Goal: Task Accomplishment & Management: Manage account settings

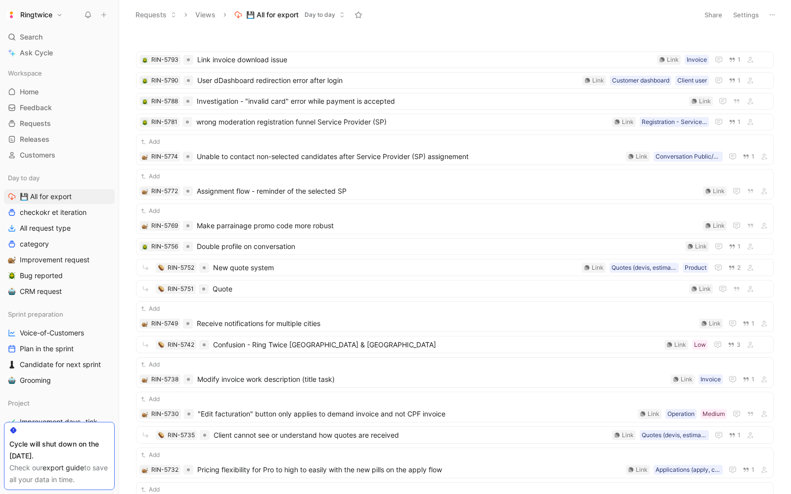
click at [741, 17] on button "Settings" at bounding box center [745, 15] width 35 height 14
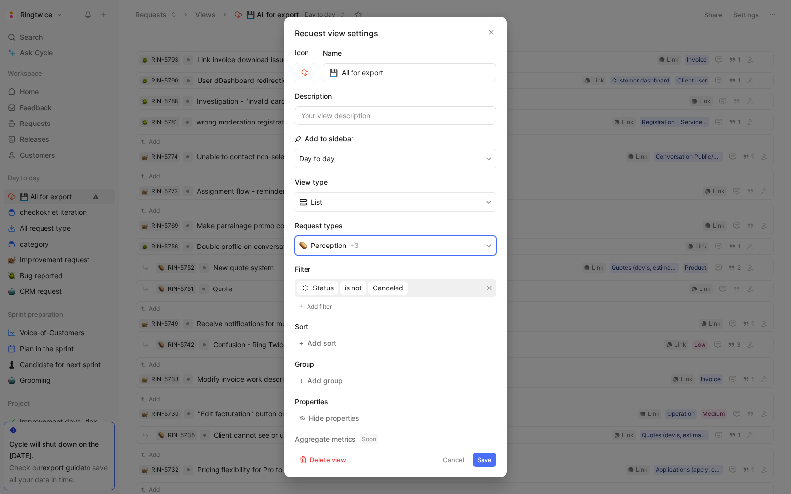
click at [351, 248] on span "+ 3" at bounding box center [354, 246] width 9 height 12
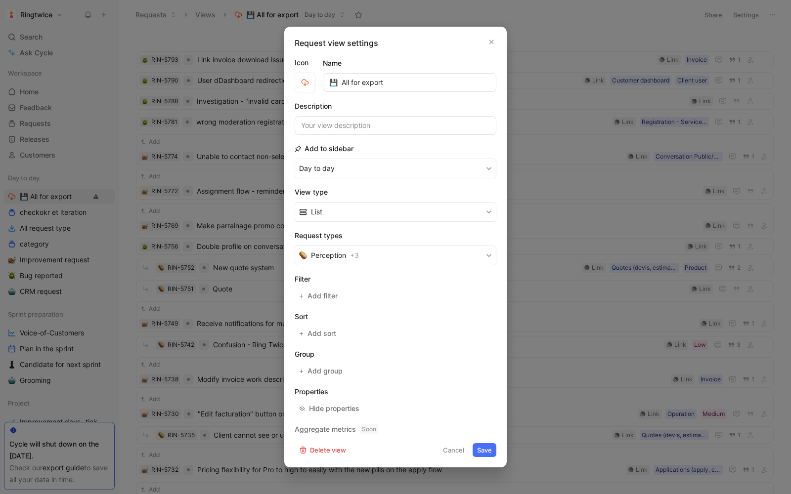
click at [336, 286] on section "Filter Add filter" at bounding box center [396, 288] width 202 height 30
click at [325, 295] on span "Add filter" at bounding box center [322, 296] width 31 height 12
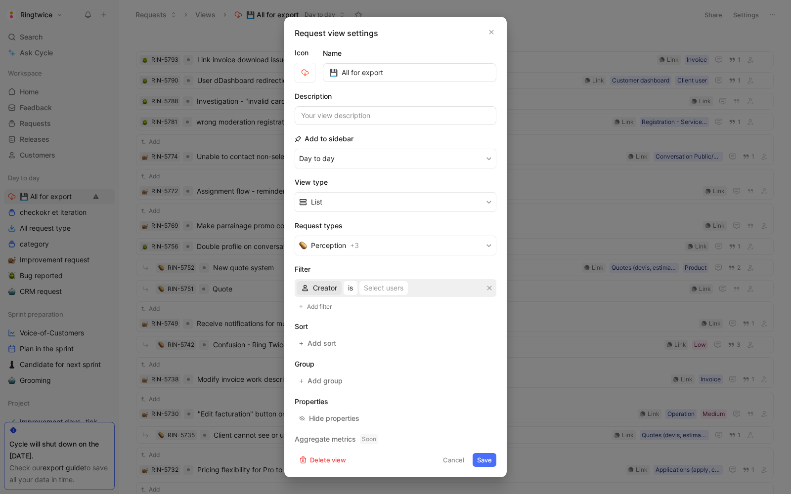
click at [323, 291] on span "Creator" at bounding box center [325, 288] width 24 height 12
click at [342, 355] on div "Status" at bounding box center [336, 353] width 46 height 12
click at [344, 289] on span "is" at bounding box center [346, 288] width 5 height 12
click at [361, 326] on span "is not" at bounding box center [352, 323] width 17 height 8
click at [388, 289] on div "Select statuses" at bounding box center [397, 288] width 49 height 12
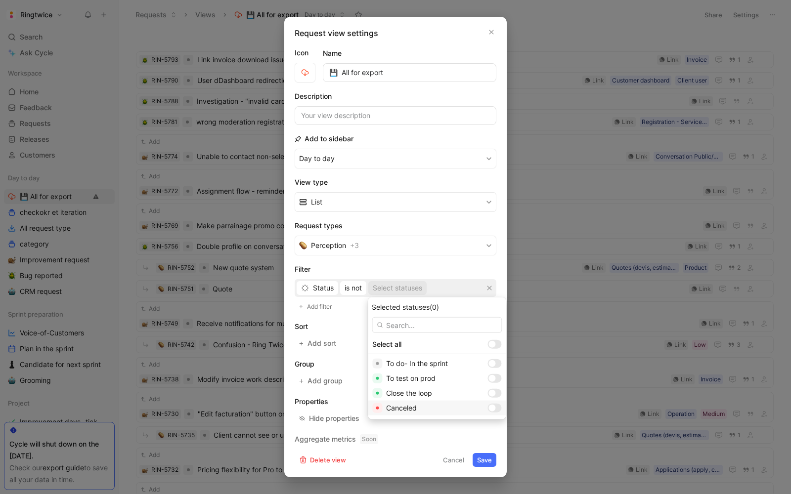
click at [487, 409] on div at bounding box center [494, 408] width 14 height 9
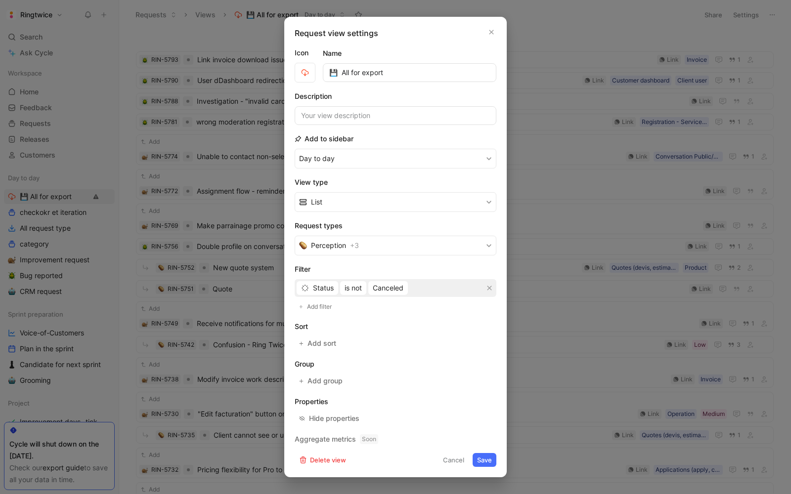
click at [485, 457] on button "Save" at bounding box center [484, 460] width 24 height 14
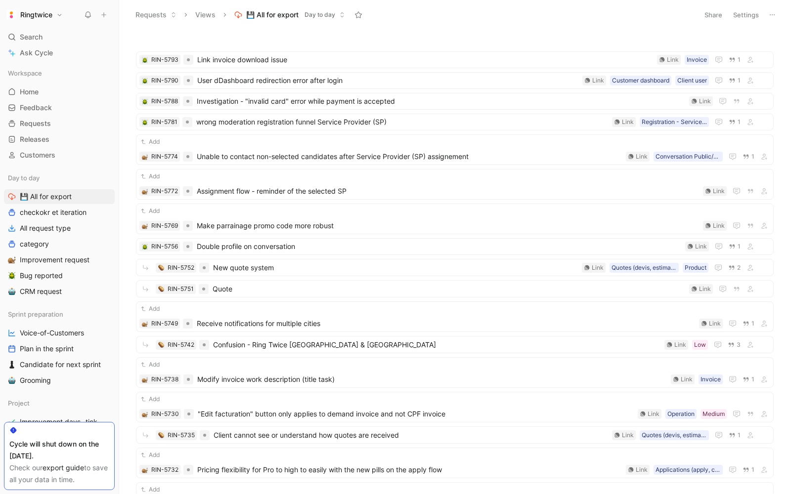
click at [716, 12] on button "Share" at bounding box center [713, 15] width 27 height 14
click at [512, 126] on html "Ringtwice Search ⌘ K Ask Cycle Workspace Home G then H Feedback G then F Reques…" at bounding box center [395, 247] width 791 height 494
click at [750, 9] on button "Settings" at bounding box center [745, 15] width 35 height 14
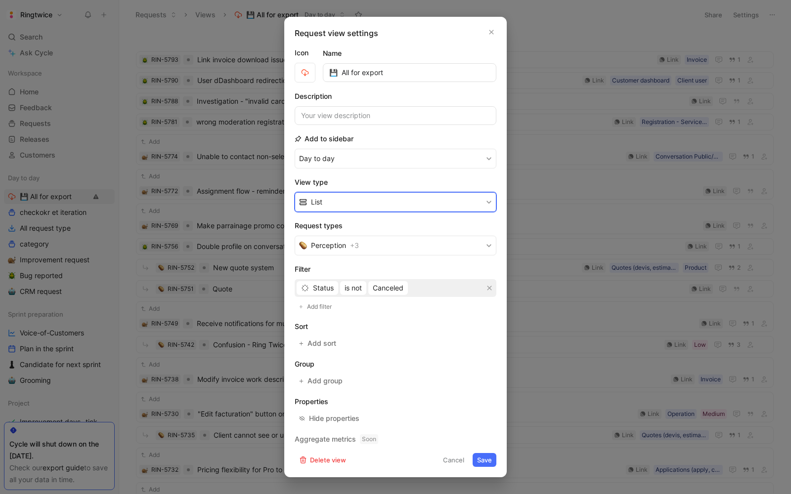
click at [339, 204] on button "List" at bounding box center [396, 202] width 202 height 20
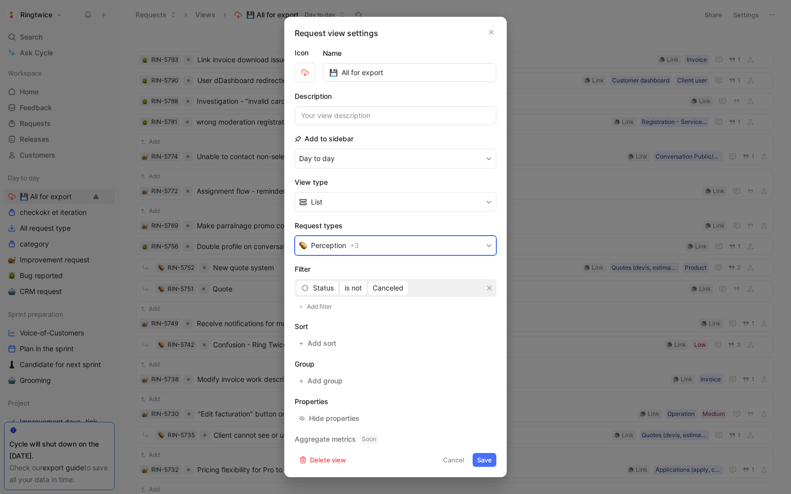
click at [349, 240] on button "Perception + 3" at bounding box center [396, 246] width 202 height 20
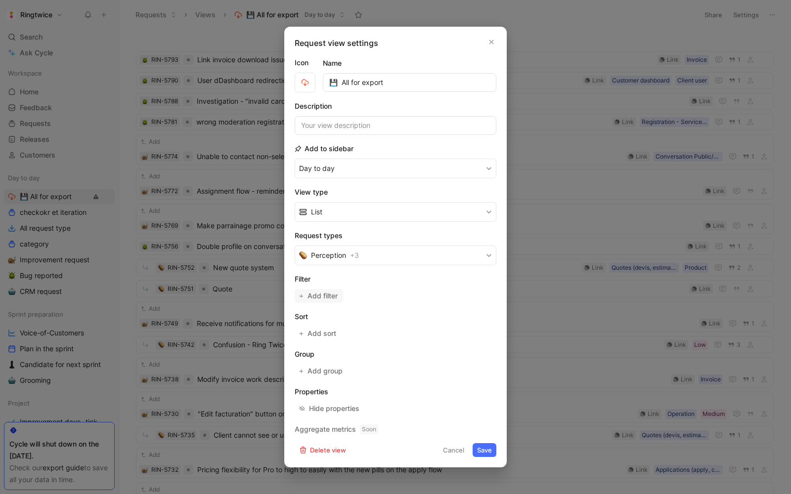
click at [331, 295] on span "Add filter" at bounding box center [322, 296] width 31 height 12
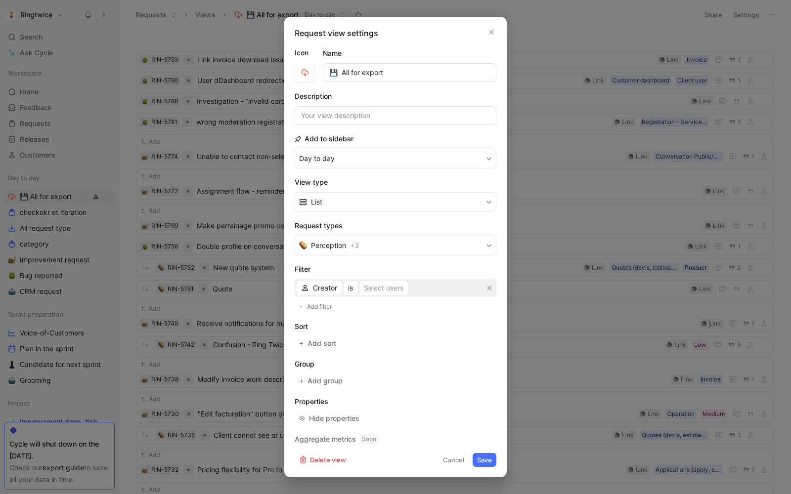
click at [327, 286] on span "Creator" at bounding box center [325, 288] width 24 height 12
click at [326, 352] on span "Status" at bounding box center [323, 353] width 21 height 8
click at [346, 292] on span "is" at bounding box center [346, 288] width 5 height 12
click at [353, 329] on div "is not" at bounding box center [373, 324] width 58 height 12
click at [385, 286] on div "Select statuses" at bounding box center [397, 288] width 49 height 12
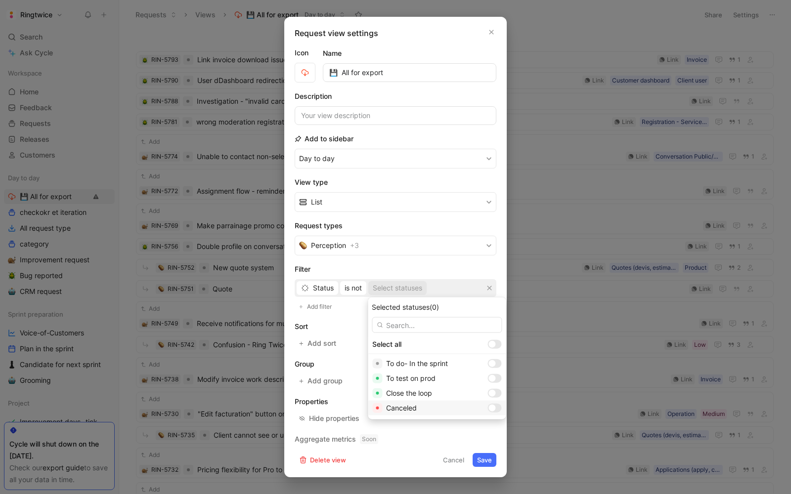
click at [488, 408] on div at bounding box center [491, 408] width 7 height 7
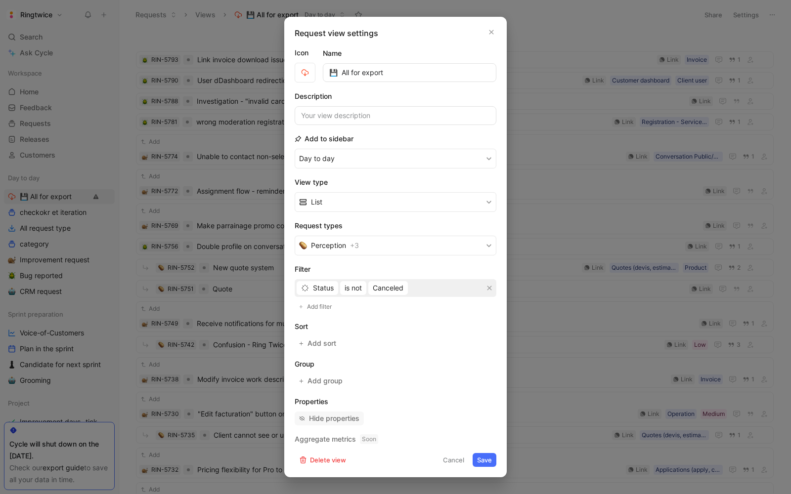
click at [347, 413] on div "Hide properties" at bounding box center [334, 419] width 50 height 12
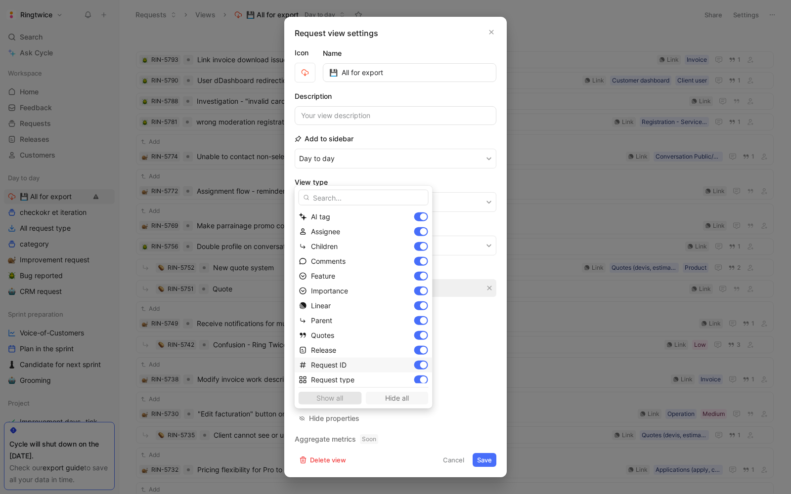
scroll to position [48, 0]
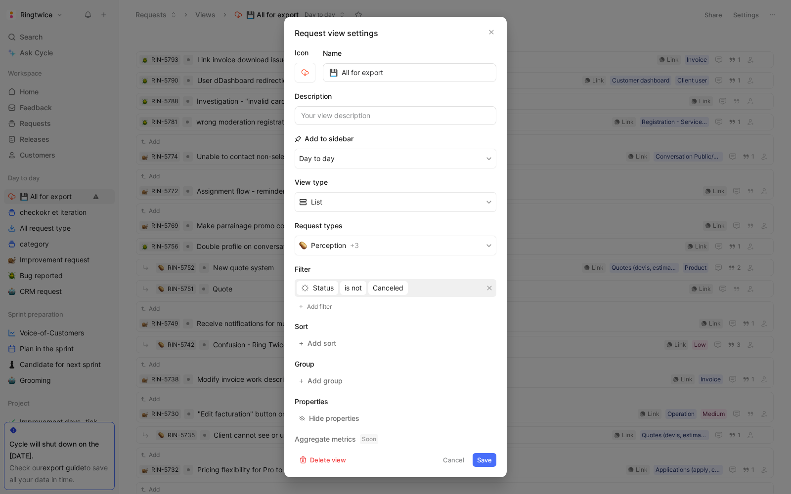
click at [488, 453] on button "Save" at bounding box center [484, 460] width 24 height 14
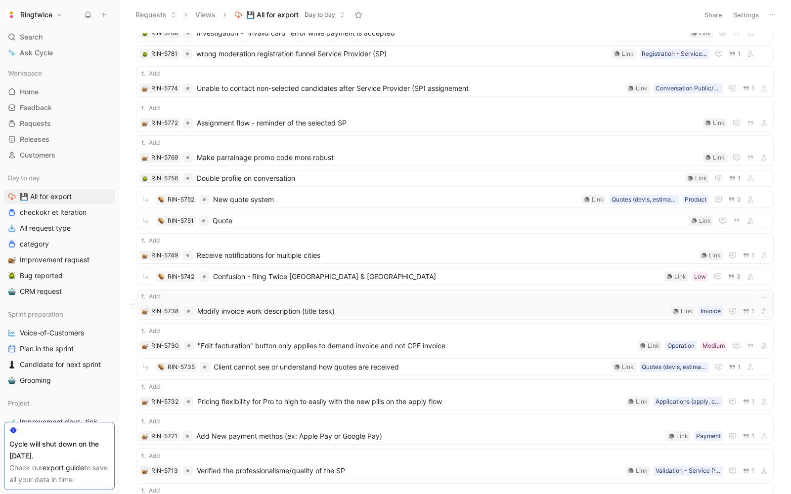
scroll to position [94, 0]
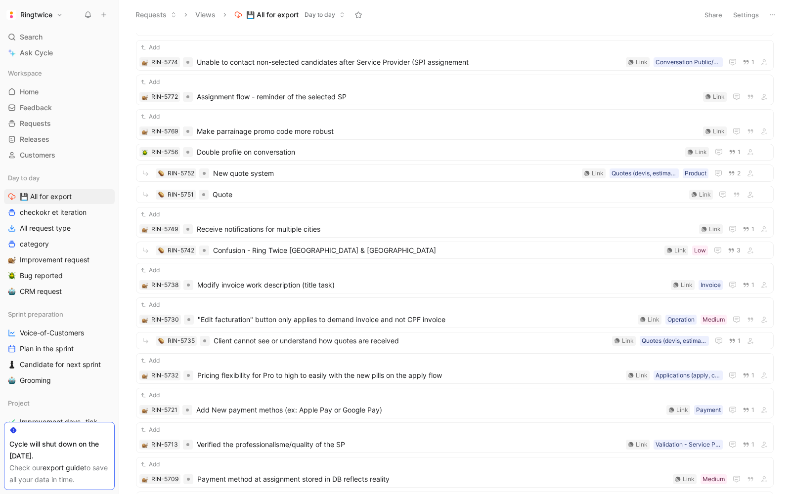
click at [744, 18] on button "Settings" at bounding box center [745, 15] width 35 height 14
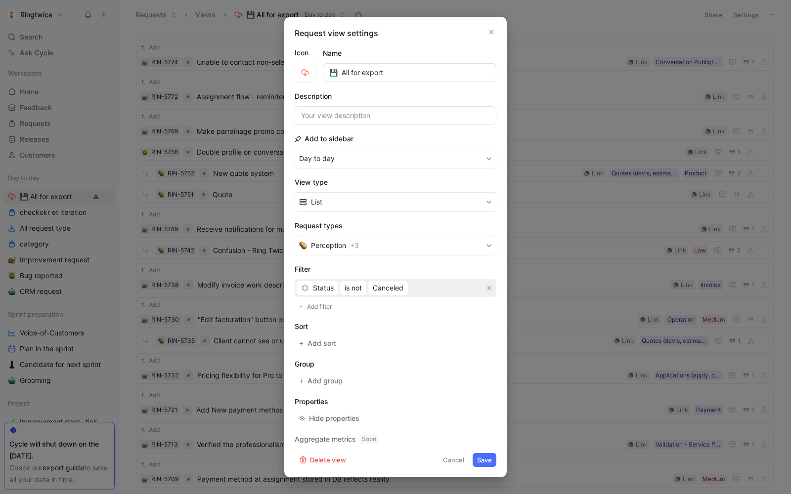
click at [380, 358] on h2 "Group" at bounding box center [396, 364] width 202 height 12
click at [452, 457] on button "Cancel" at bounding box center [453, 460] width 30 height 14
